Goal: Information Seeking & Learning: Learn about a topic

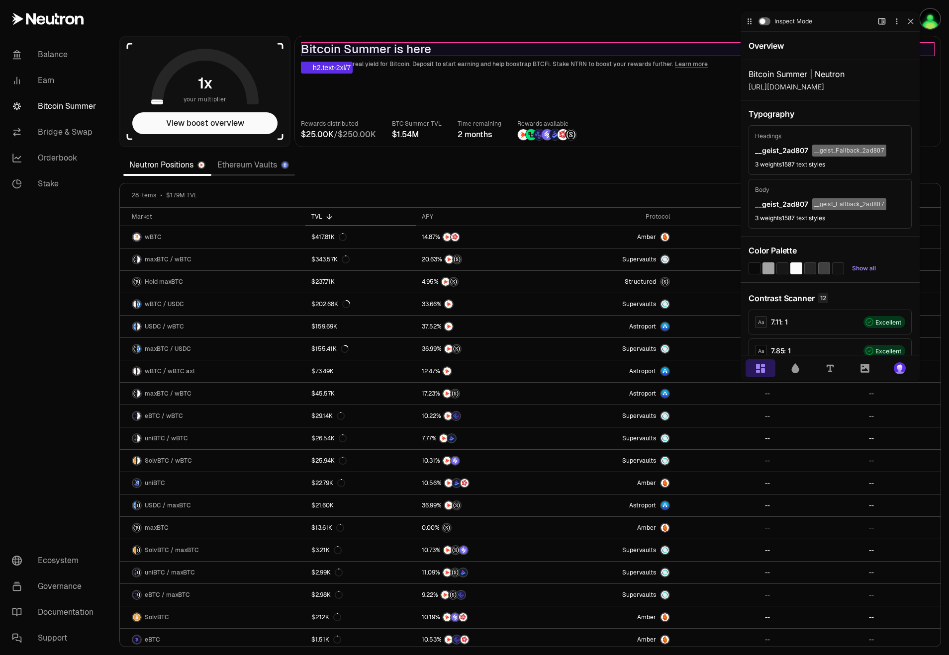
click at [366, 47] on h2 "Bitcoin Summer is here" at bounding box center [618, 49] width 634 height 14
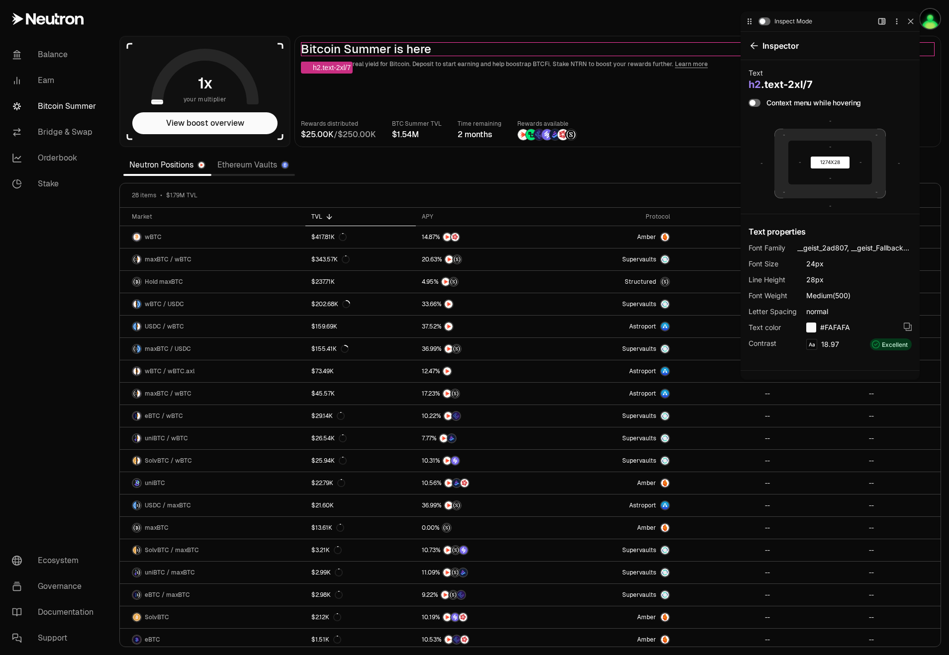
click at [905, 20] on div "Open Side Bar More Options Exit CSS Peeper" at bounding box center [896, 21] width 40 height 12
click at [906, 21] on div at bounding box center [911, 21] width 10 height 10
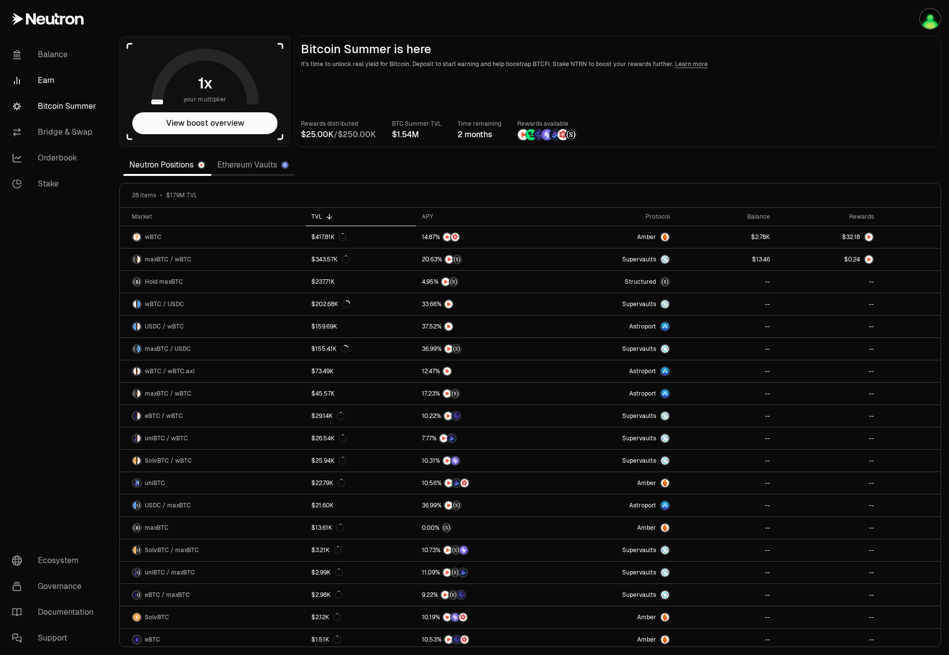
click at [56, 88] on link "Earn" at bounding box center [55, 81] width 103 height 26
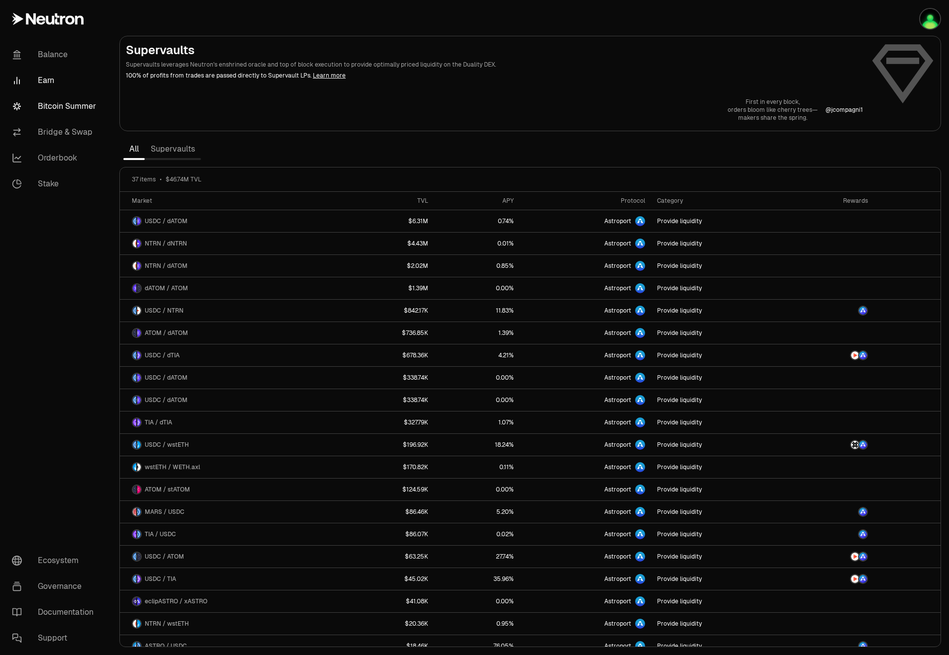
click at [62, 107] on link "Bitcoin Summer" at bounding box center [55, 106] width 103 height 26
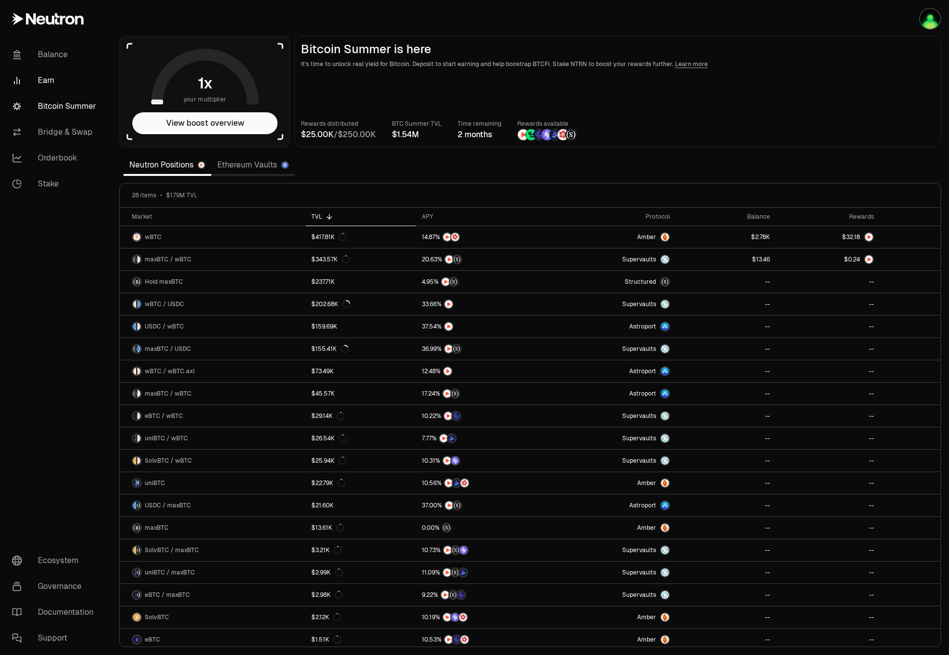
click at [54, 84] on link "Earn" at bounding box center [55, 81] width 103 height 26
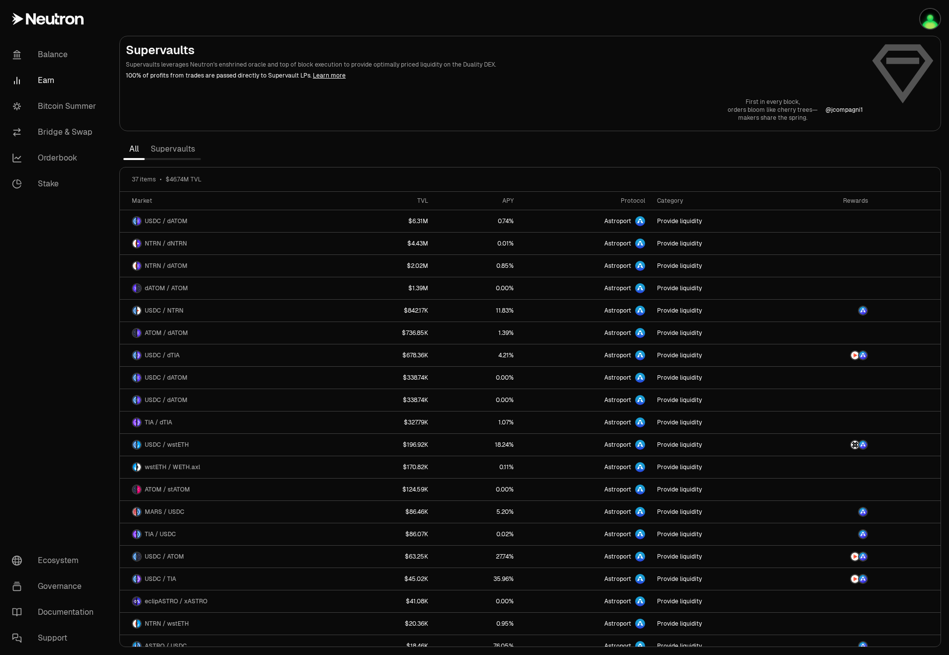
click at [167, 151] on link "Supervaults" at bounding box center [173, 149] width 56 height 20
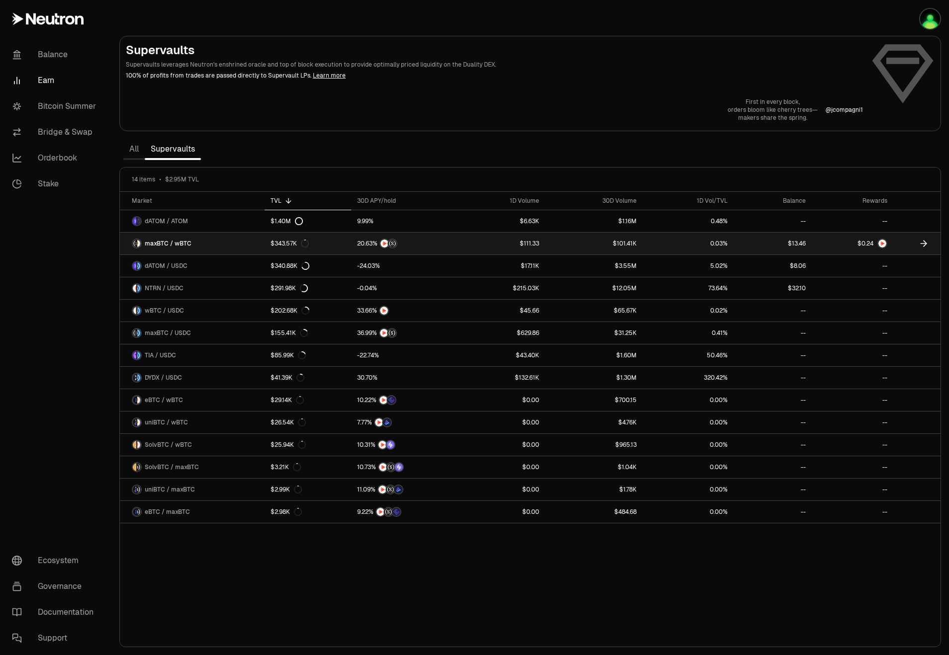
click at [799, 244] on link "$13.46" at bounding box center [772, 244] width 78 height 22
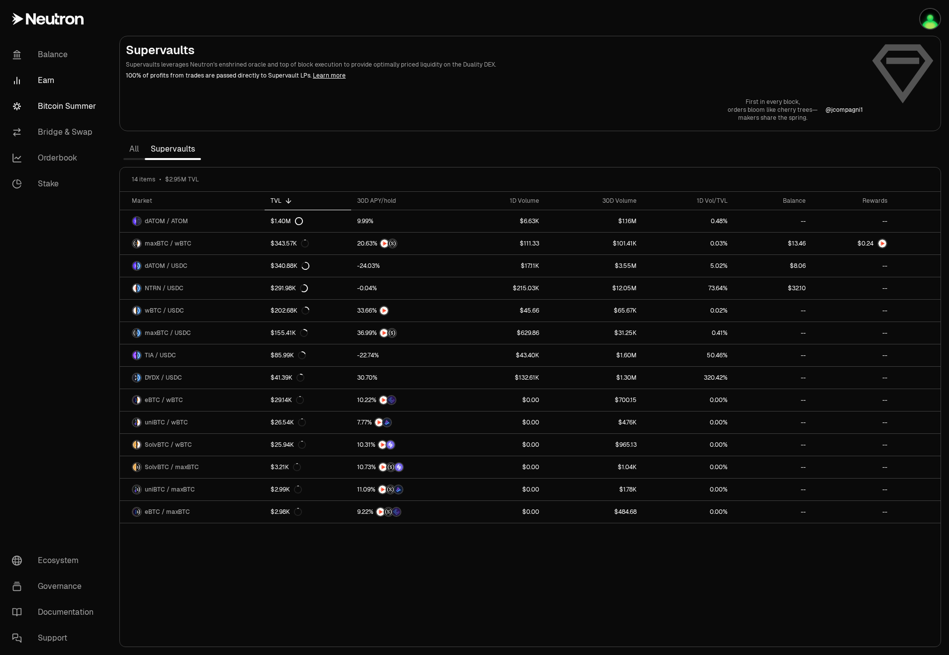
click at [76, 115] on link "Bitcoin Summer" at bounding box center [55, 106] width 103 height 26
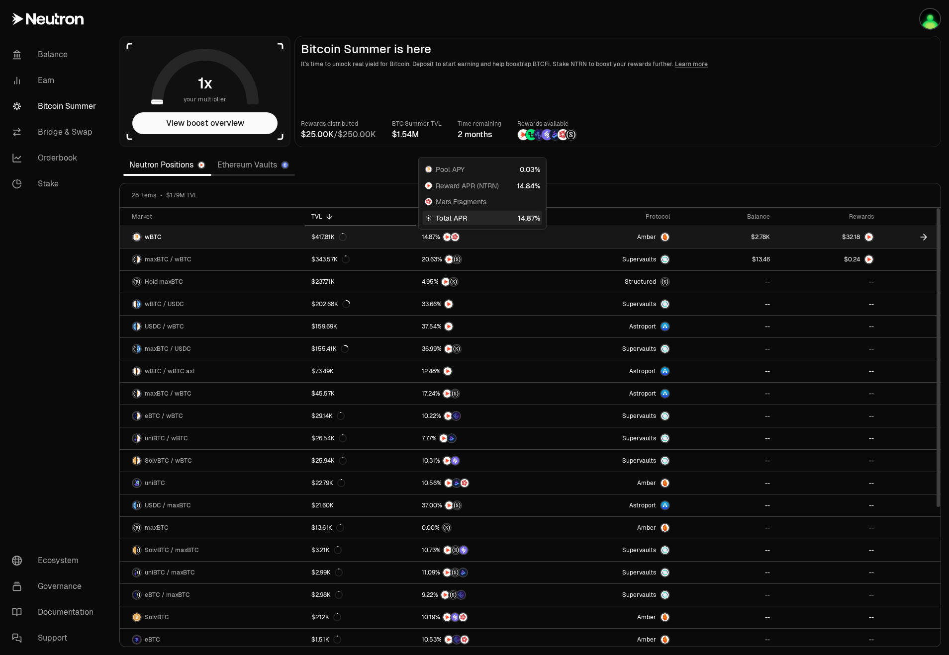
click at [516, 239] on div at bounding box center [481, 237] width 118 height 10
